Goal: Task Accomplishment & Management: Manage account settings

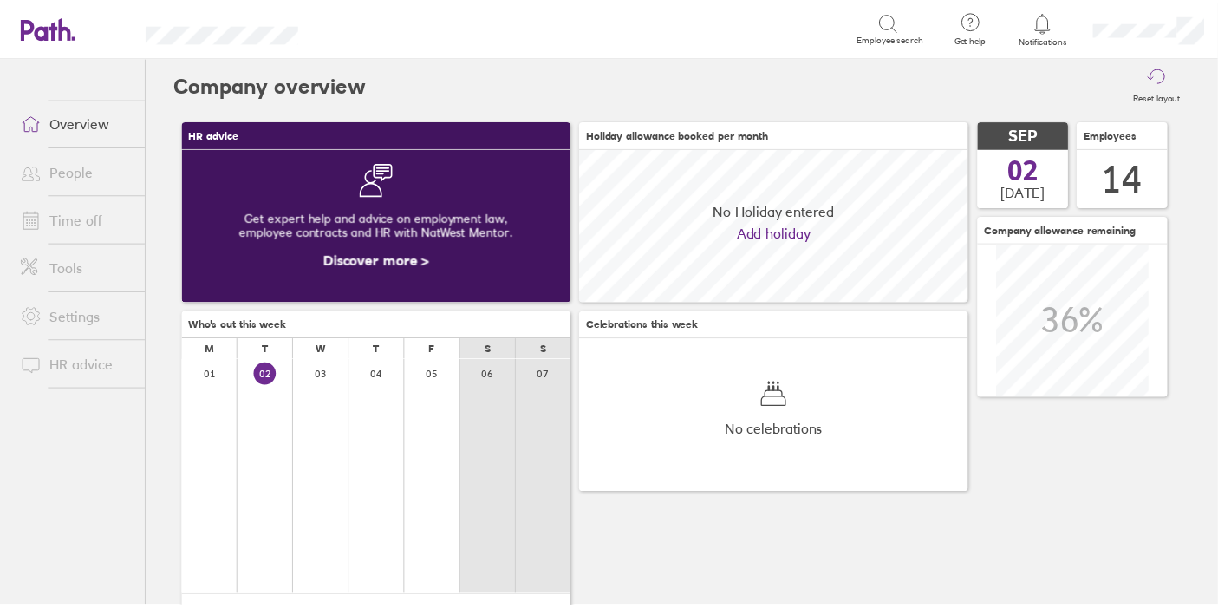
scroll to position [154, 393]
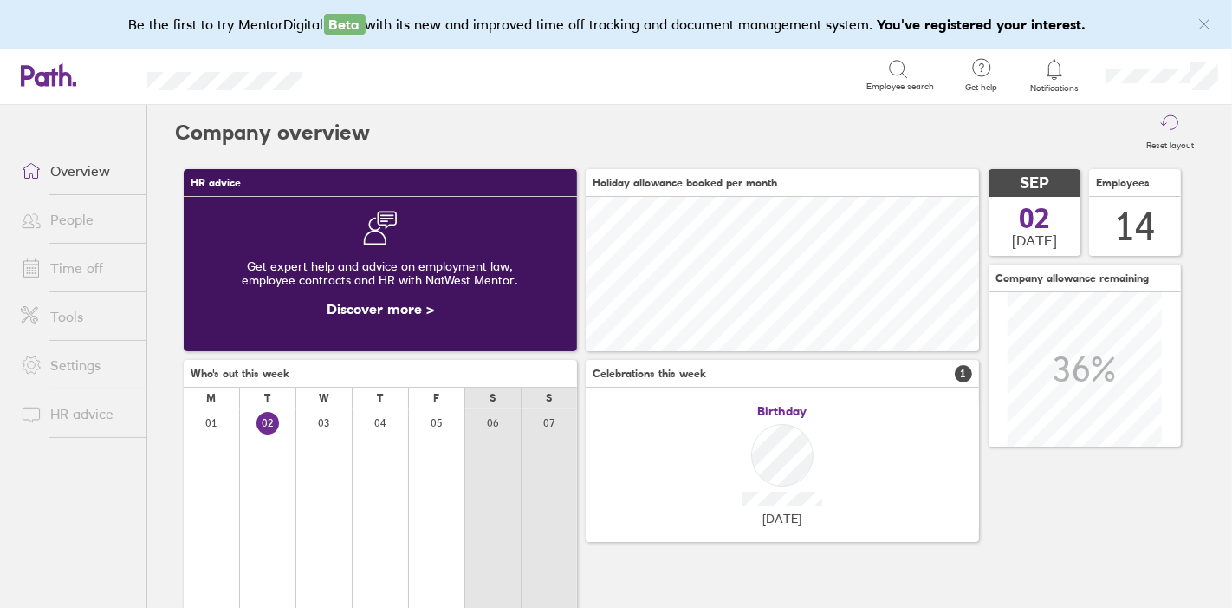
click at [1045, 77] on icon at bounding box center [1054, 69] width 21 height 21
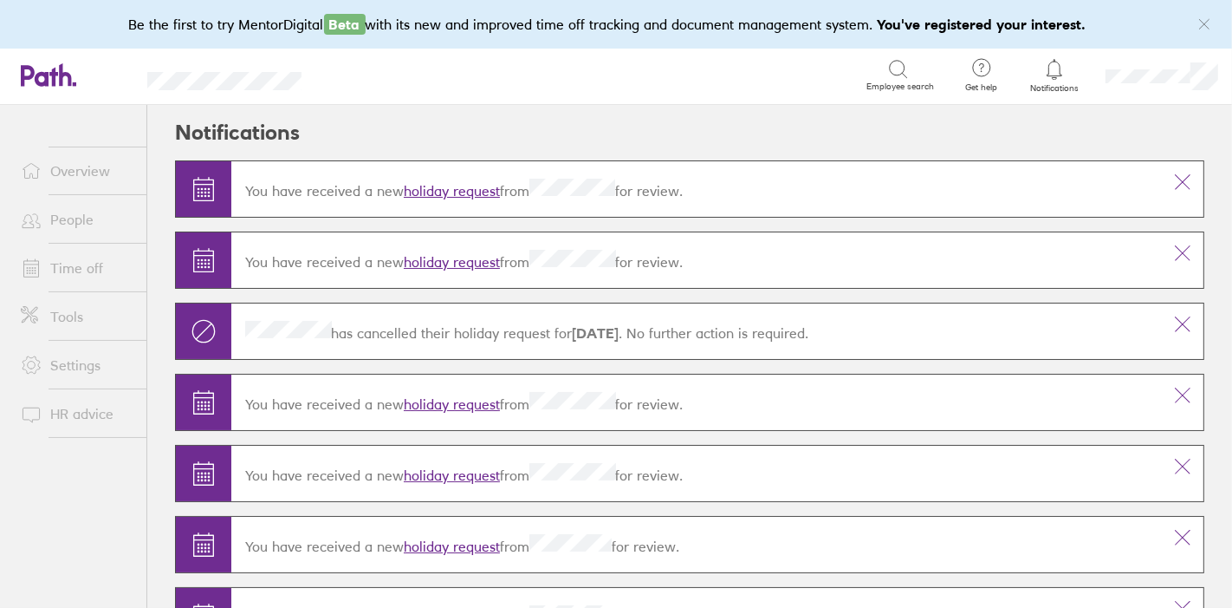
click at [455, 260] on link "holiday request" at bounding box center [452, 261] width 96 height 17
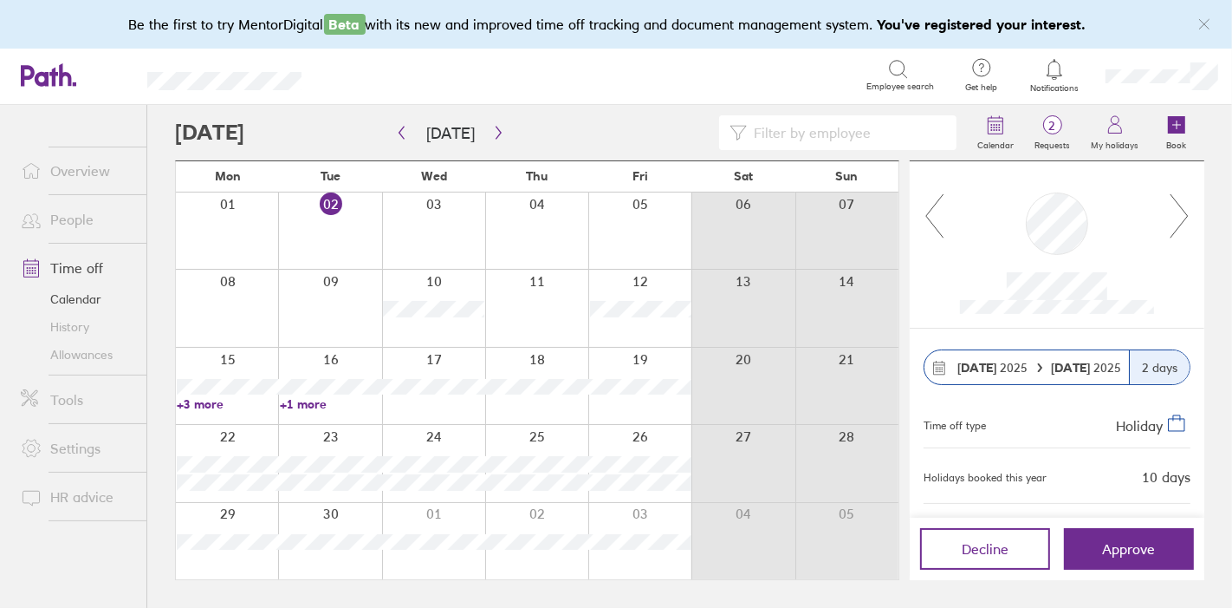
click at [1124, 553] on span "Approve" at bounding box center [1129, 549] width 53 height 16
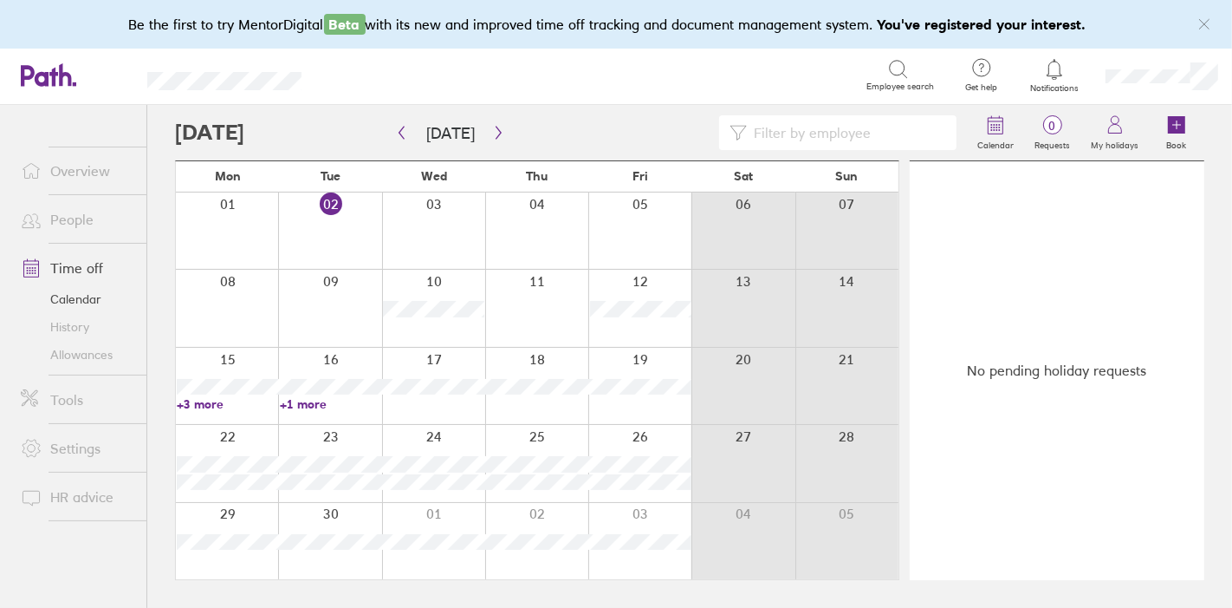
click at [215, 407] on link "+3 more" at bounding box center [227, 404] width 101 height 16
click at [74, 333] on link "History" at bounding box center [77, 327] width 140 height 28
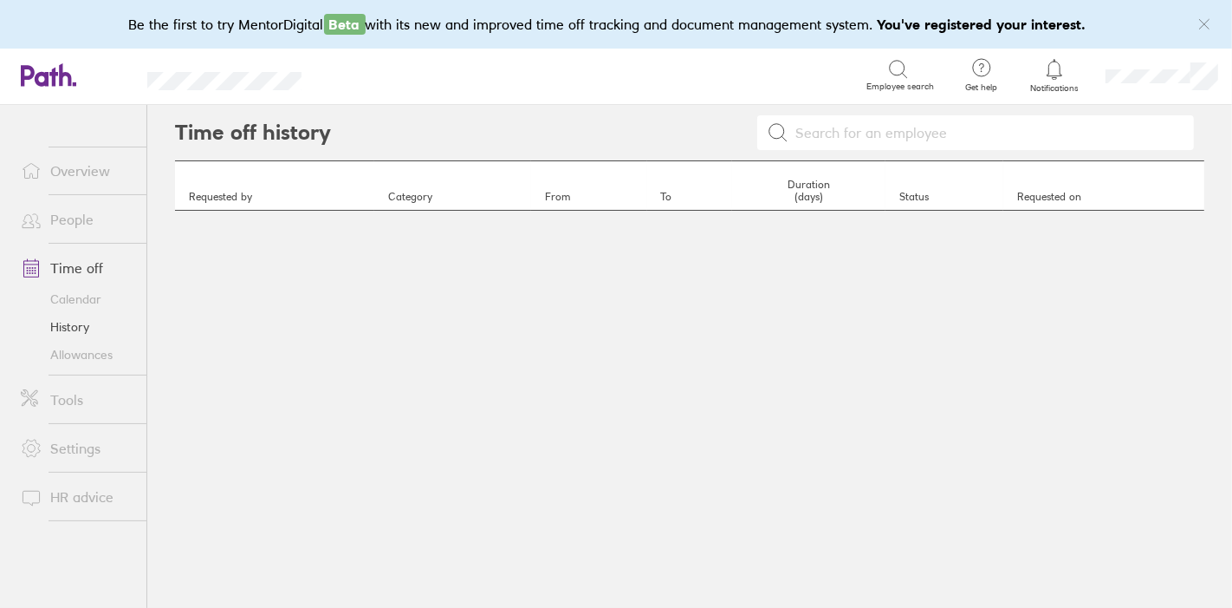
click at [103, 349] on link "Allowances" at bounding box center [77, 355] width 140 height 28
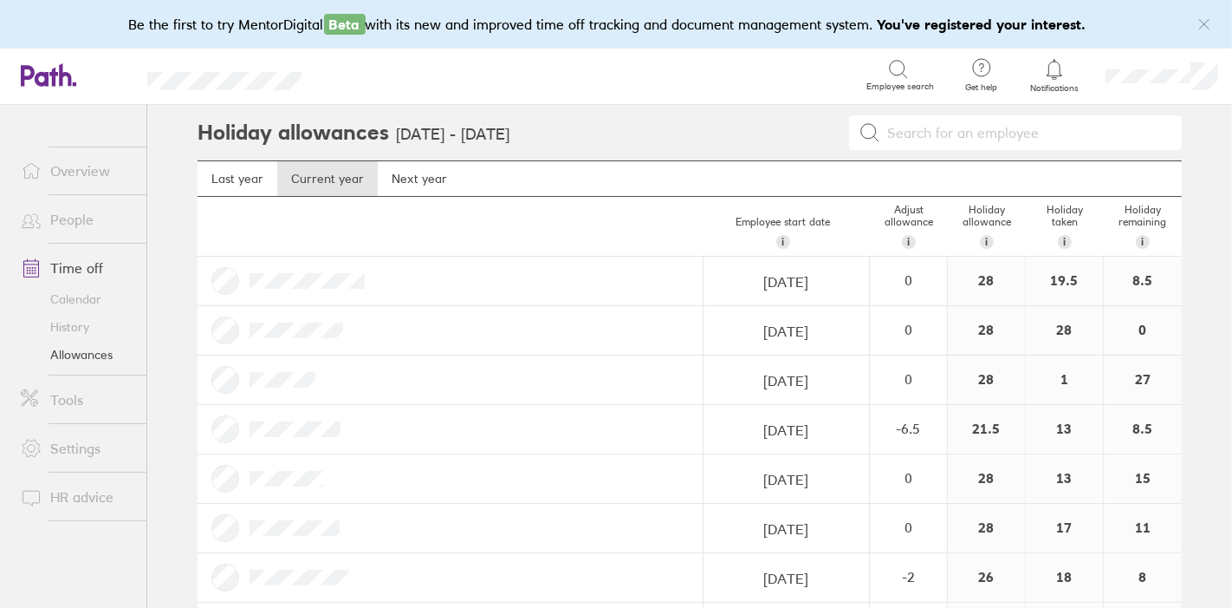
click at [77, 330] on link "History" at bounding box center [77, 327] width 140 height 28
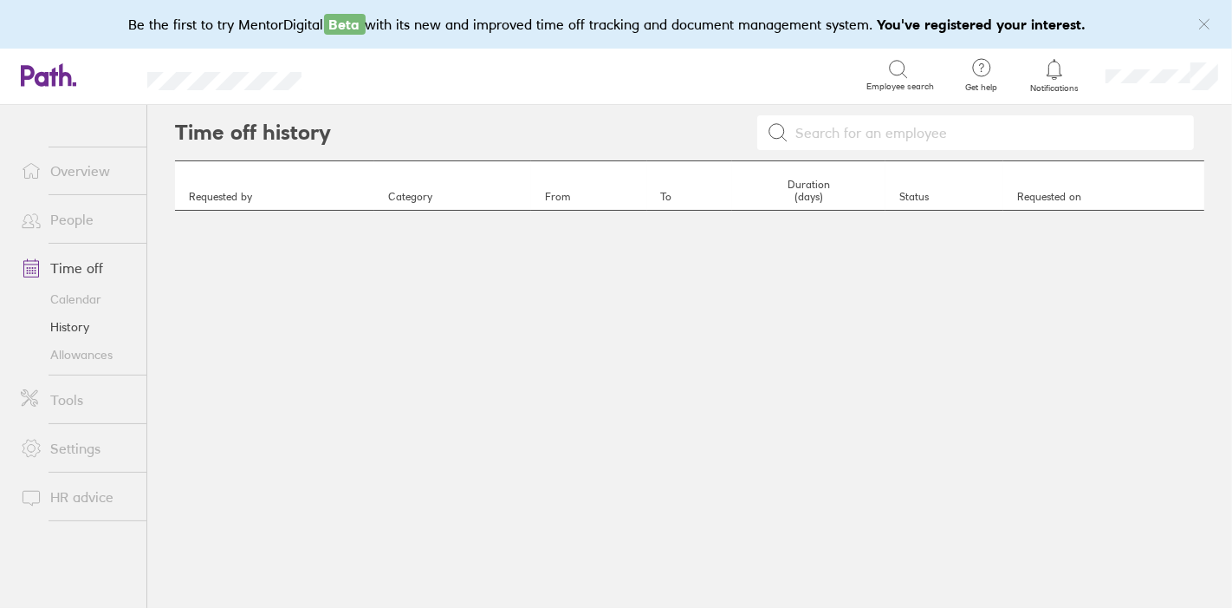
click at [81, 303] on link "Calendar" at bounding box center [77, 299] width 140 height 28
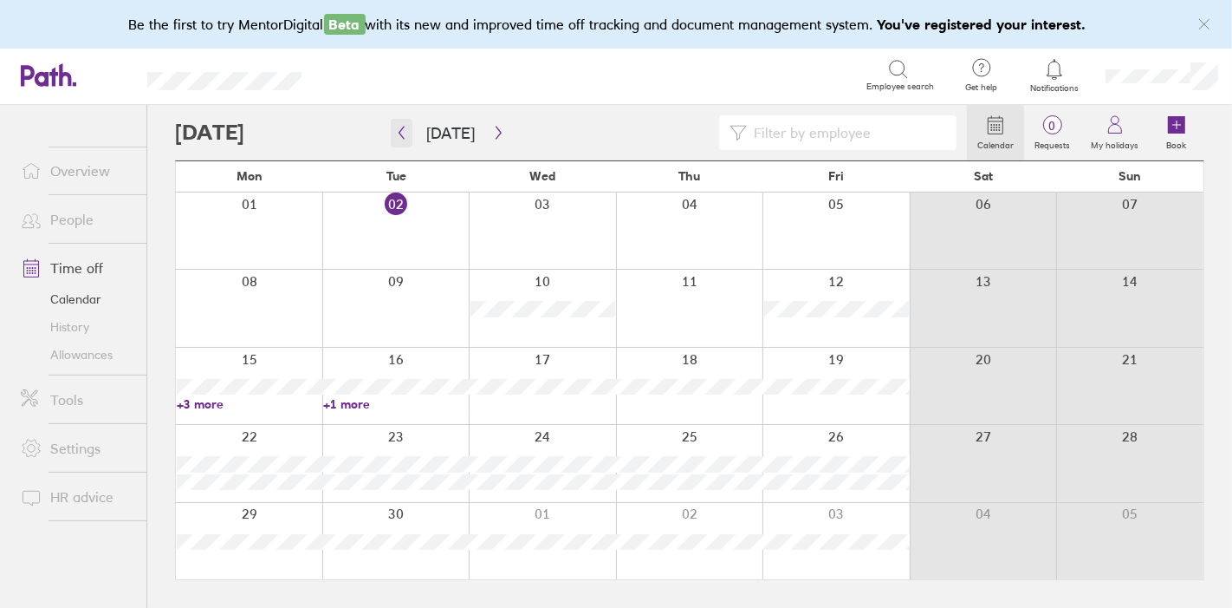
click at [399, 144] on button "button" at bounding box center [402, 133] width 22 height 29
click at [211, 551] on link "+10 more" at bounding box center [249, 559] width 145 height 16
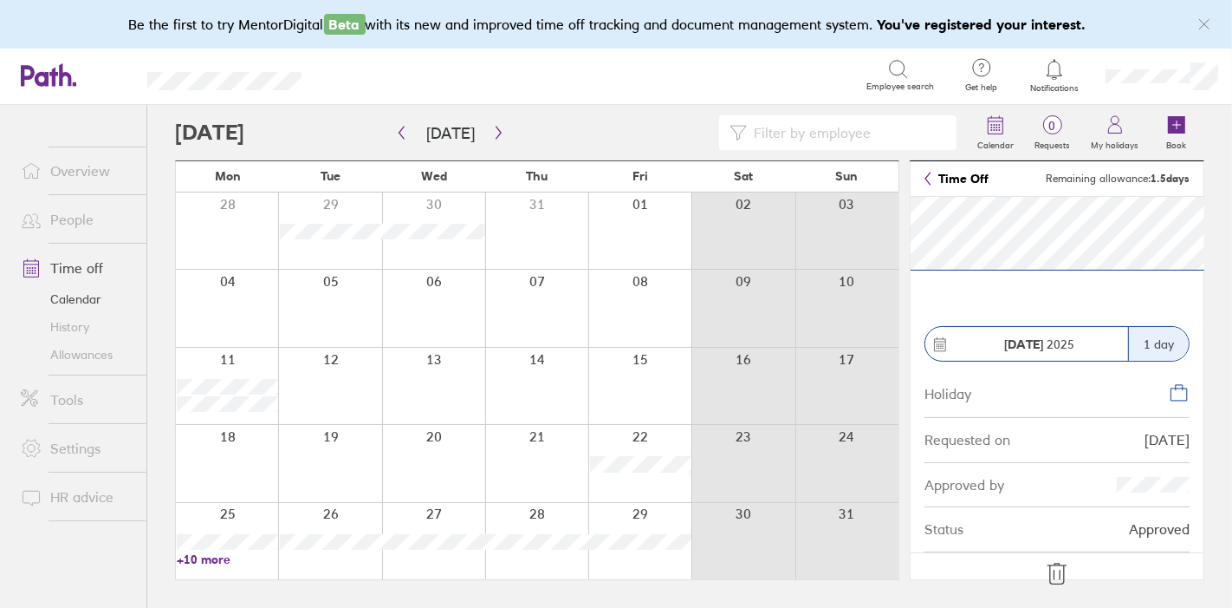
click at [1050, 567] on icon at bounding box center [1057, 573] width 18 height 21
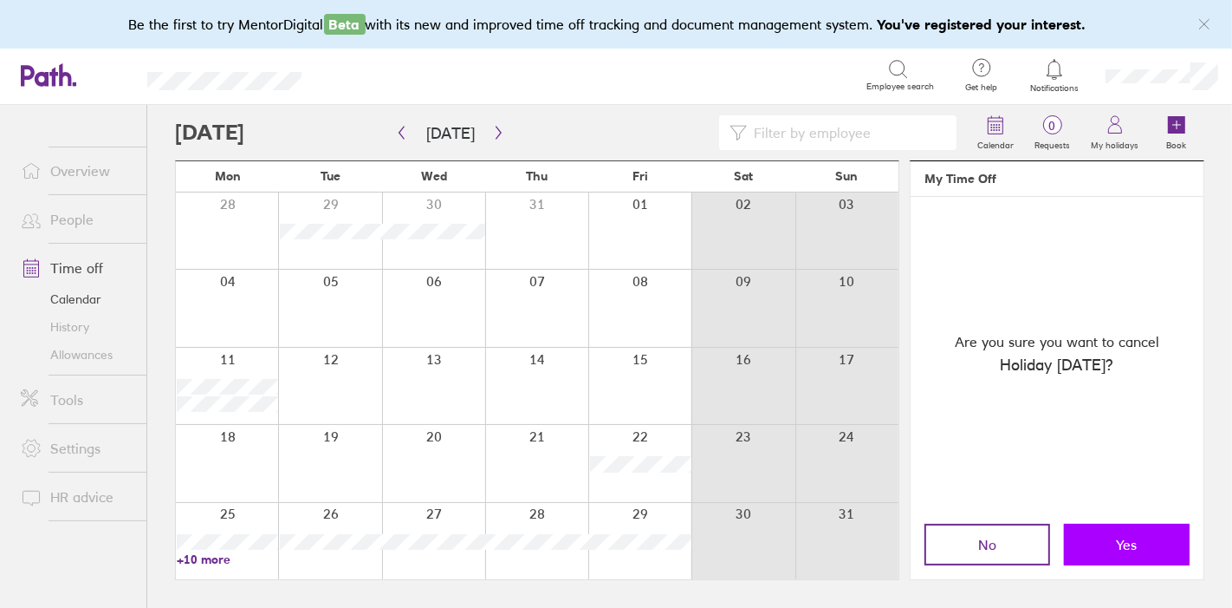
click at [1105, 543] on button "Yes" at bounding box center [1127, 544] width 126 height 42
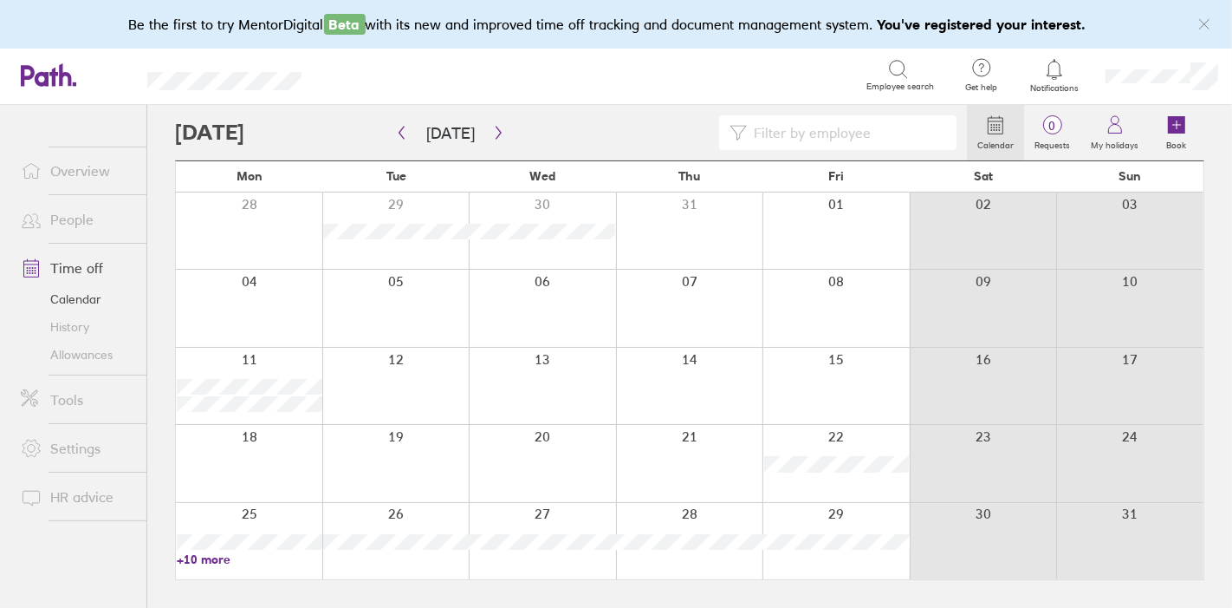
click at [205, 561] on link "+10 more" at bounding box center [249, 559] width 145 height 16
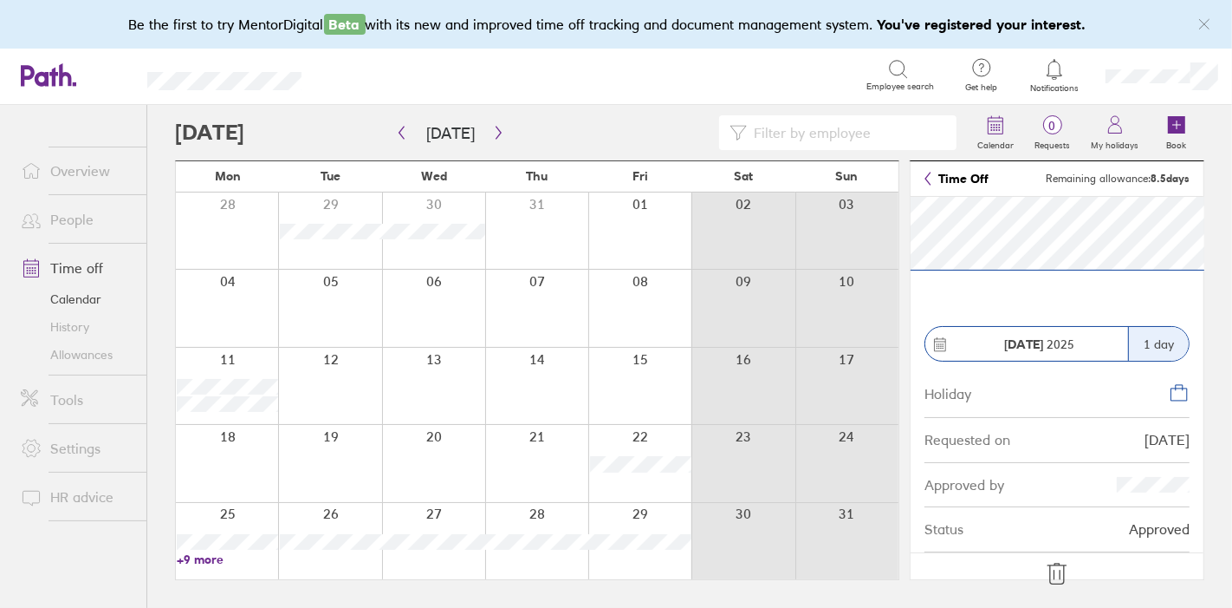
click at [1052, 575] on icon at bounding box center [1057, 574] width 28 height 28
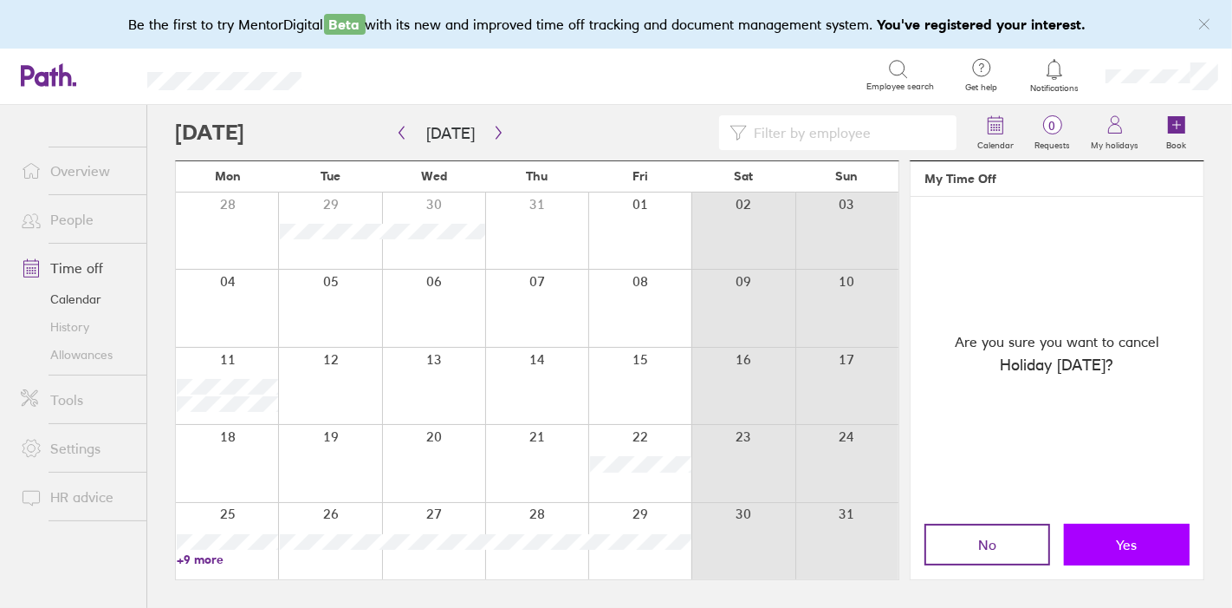
click at [1098, 556] on button "Yes" at bounding box center [1127, 544] width 126 height 42
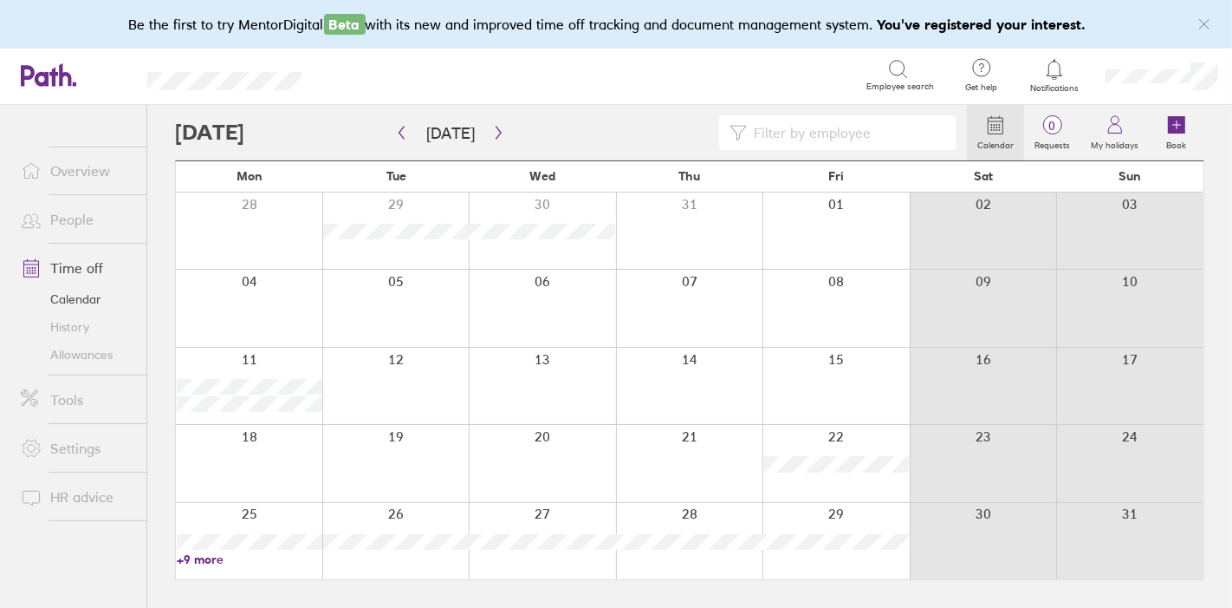
click at [200, 553] on link "+9 more" at bounding box center [249, 559] width 145 height 16
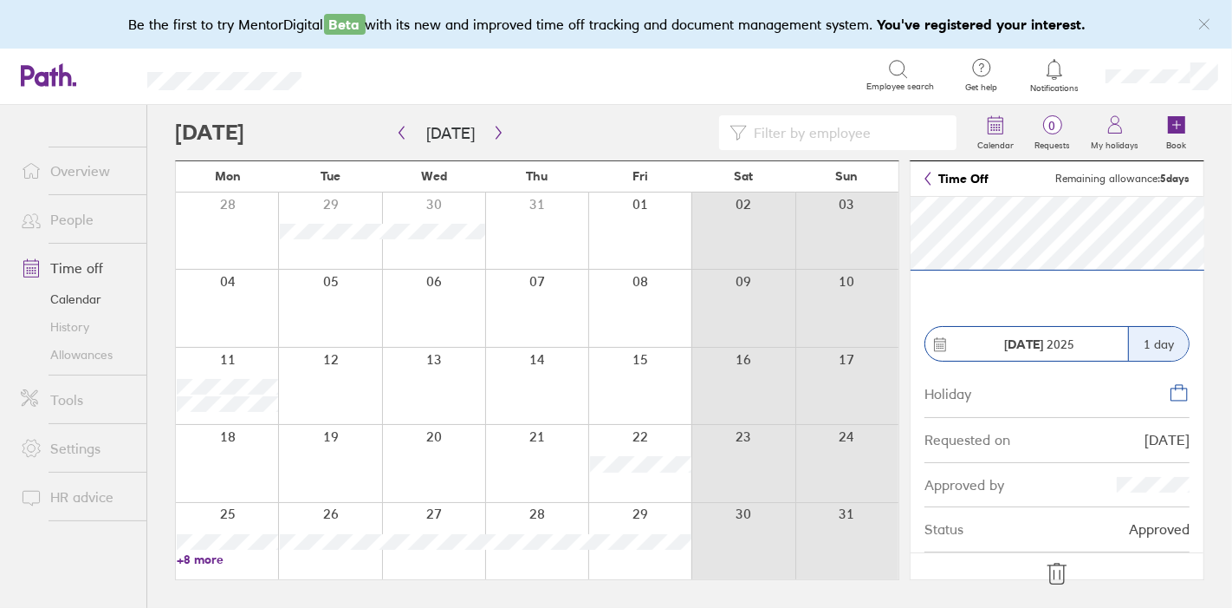
click at [211, 557] on link "+8 more" at bounding box center [227, 559] width 101 height 16
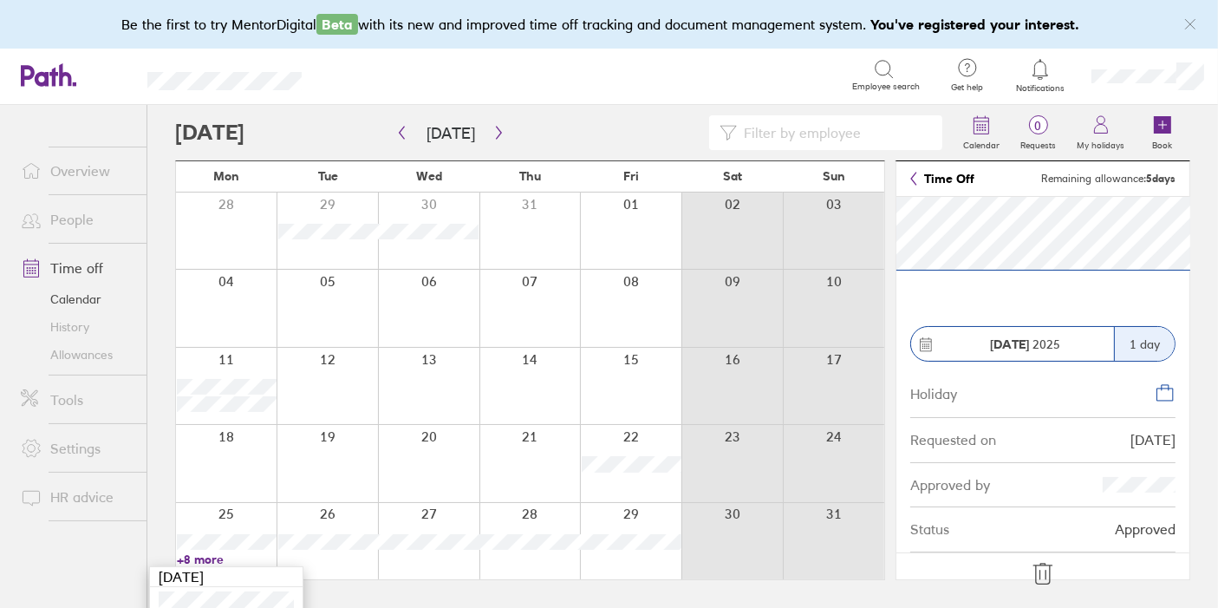
scroll to position [142, 0]
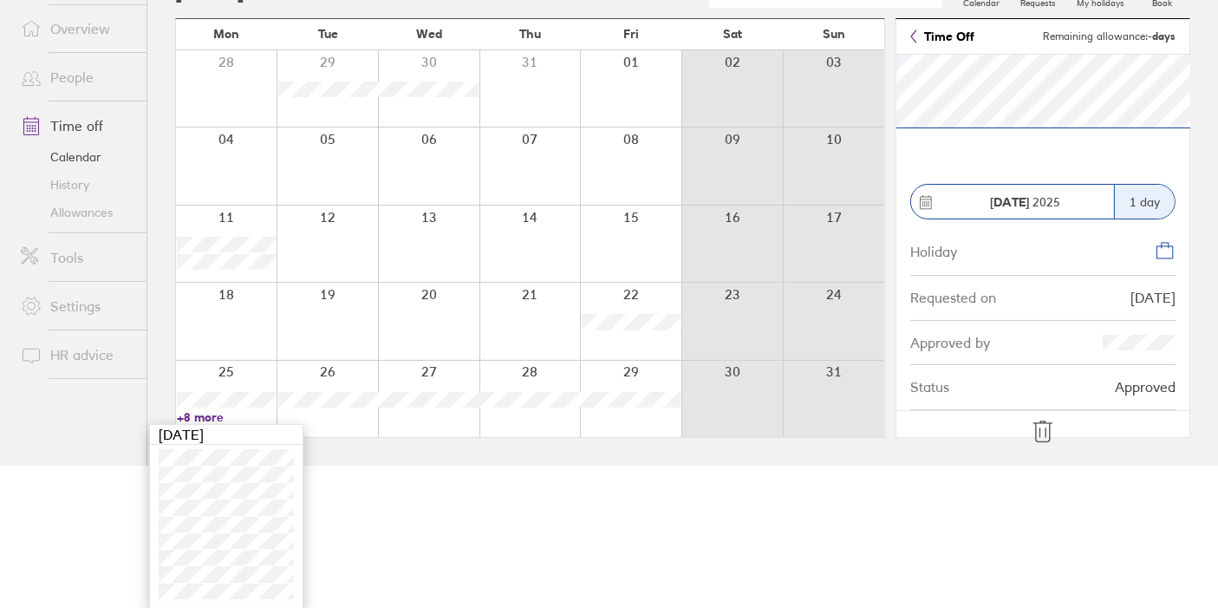
click at [1047, 419] on icon at bounding box center [1043, 432] width 28 height 28
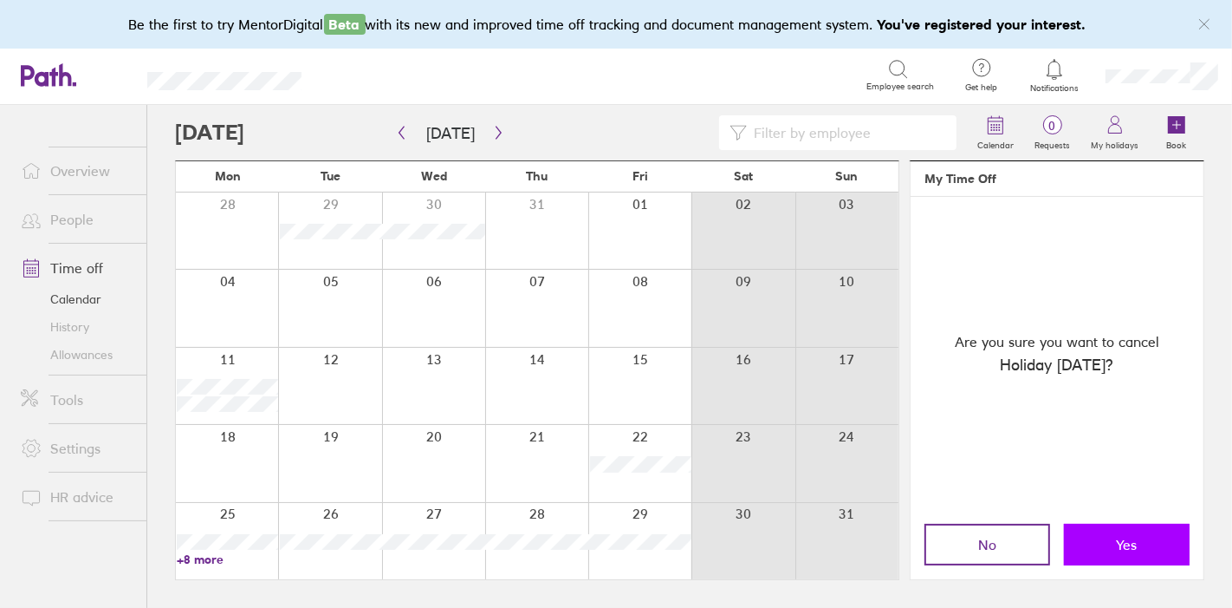
click at [1127, 539] on span "Yes" at bounding box center [1127, 544] width 21 height 16
